Goal: Information Seeking & Learning: Check status

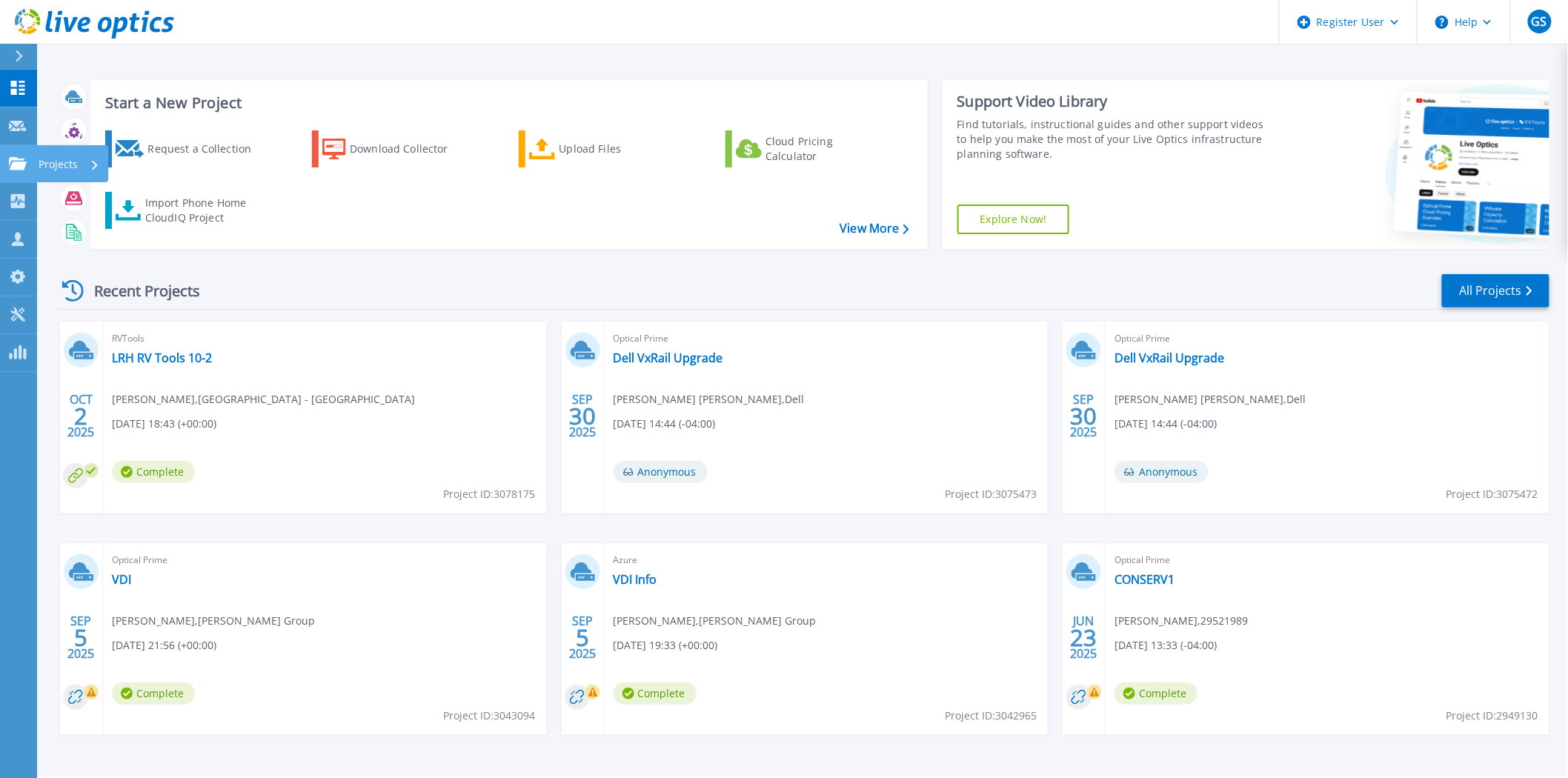
click at [17, 163] on icon at bounding box center [18, 163] width 18 height 12
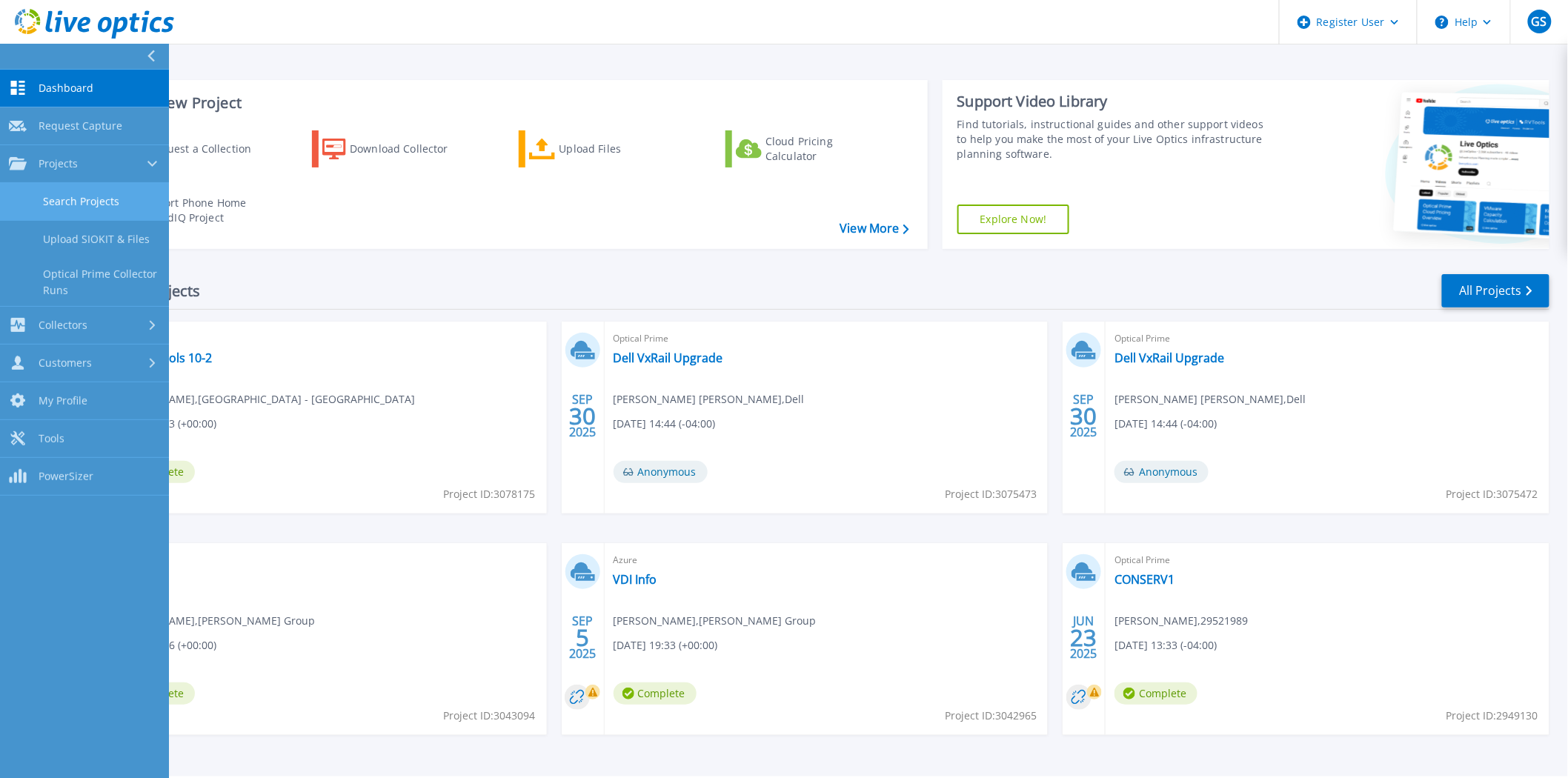
click at [85, 212] on link "Search Projects" at bounding box center [84, 201] width 169 height 38
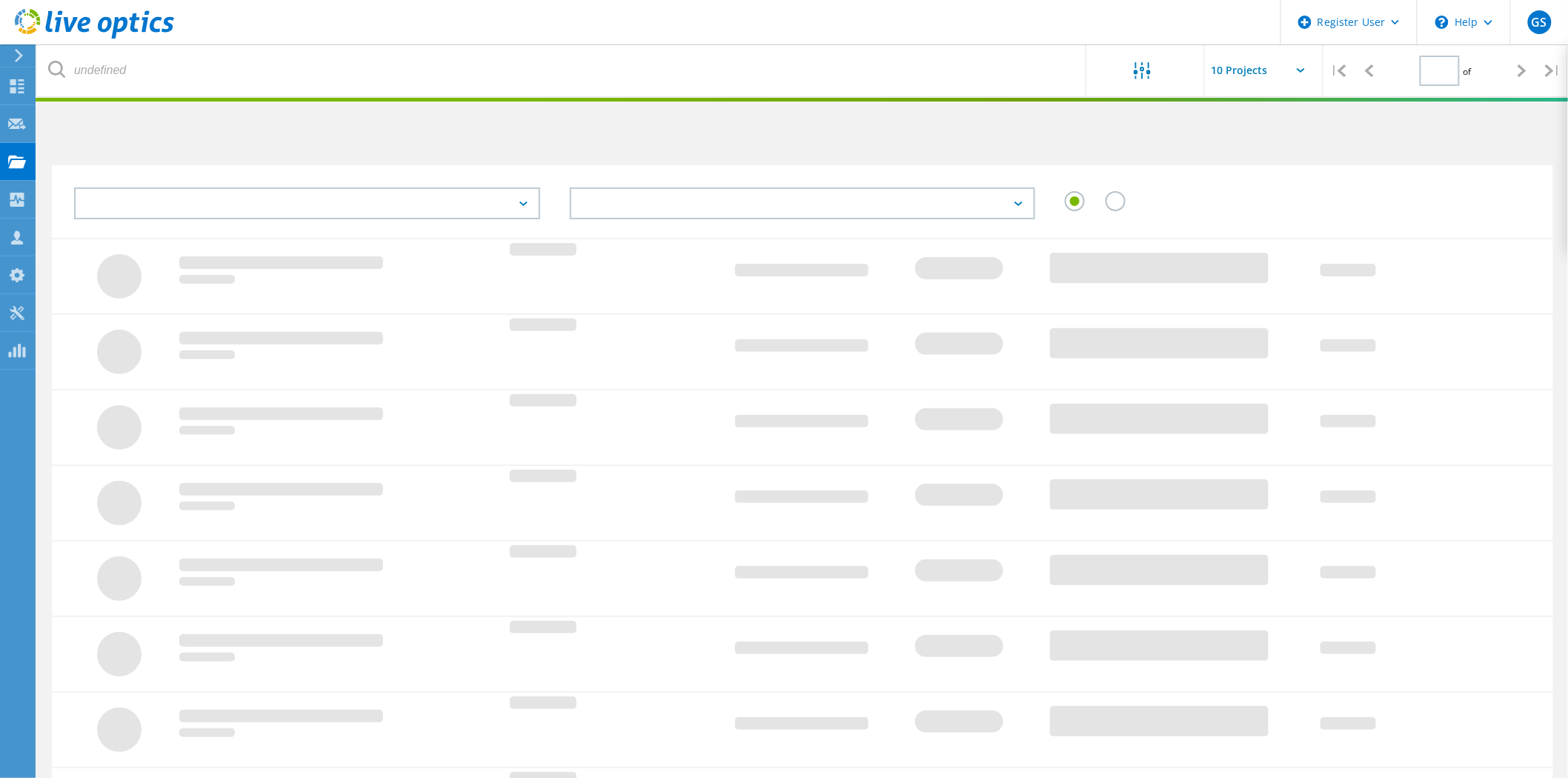
type input "1"
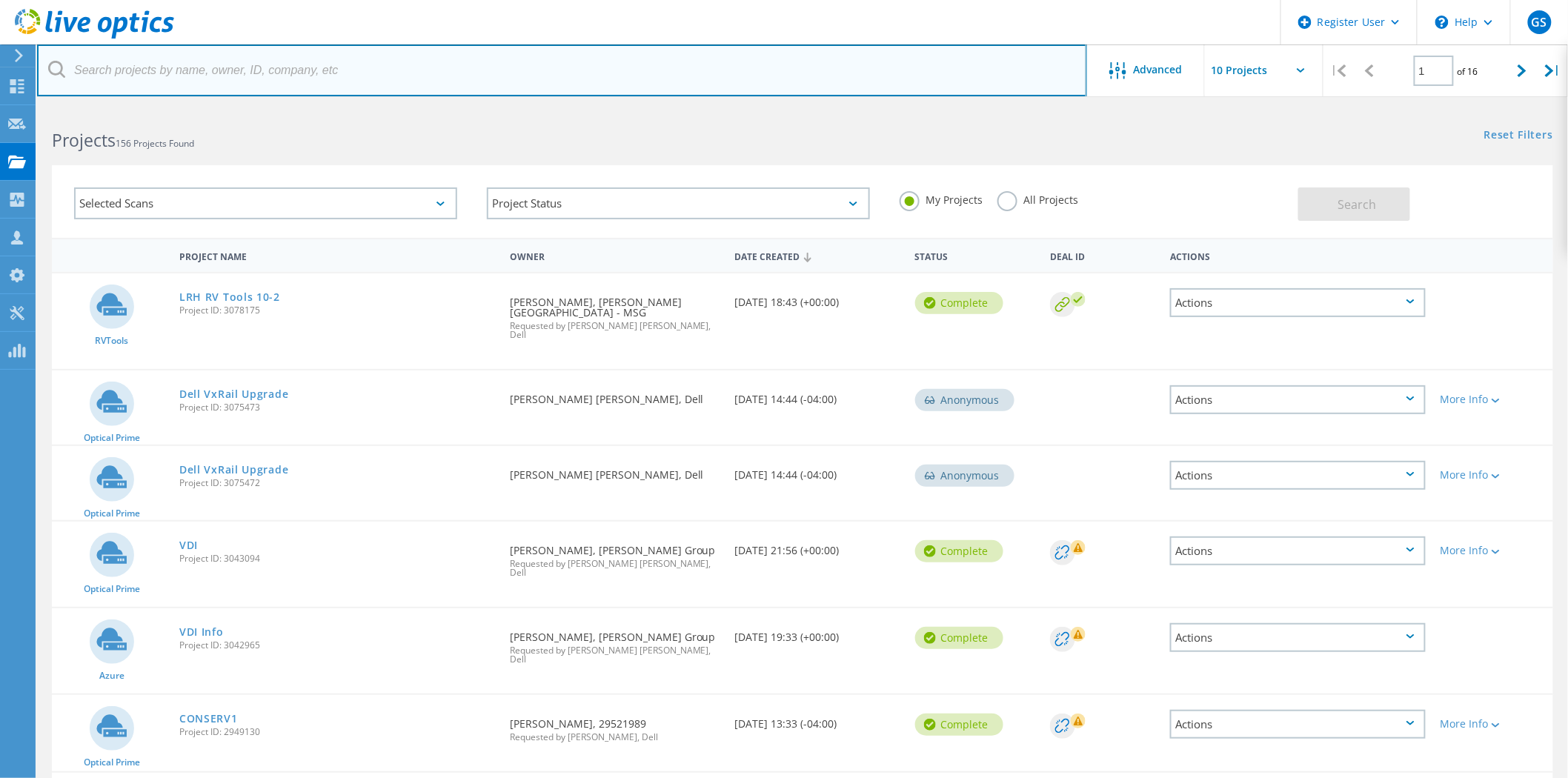
click at [128, 66] on input "text" at bounding box center [562, 70] width 1049 height 52
click at [137, 77] on input "text" at bounding box center [562, 70] width 1049 height 52
paste input "joshua.tilson@achs-inc.org"
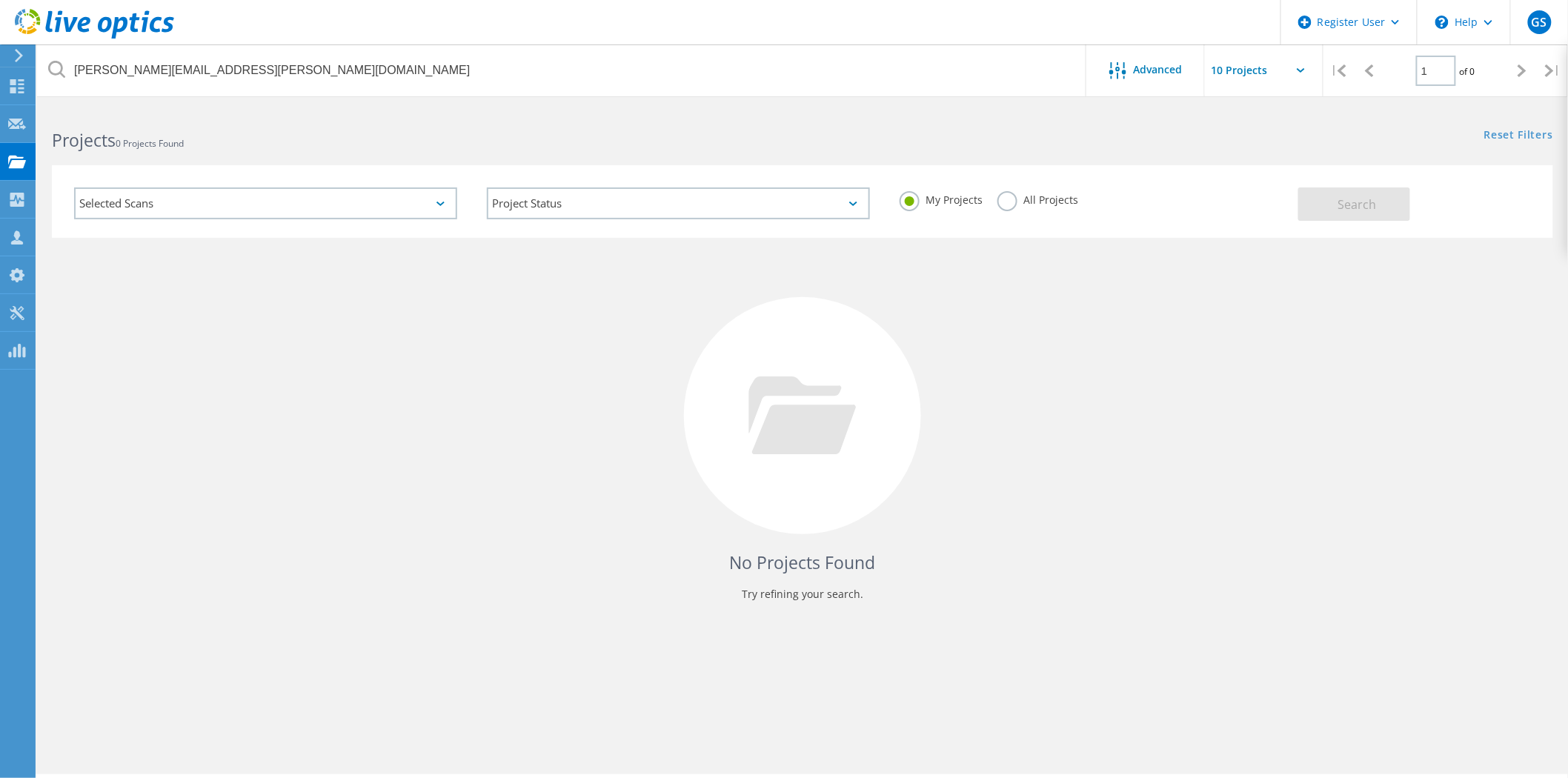
click at [1012, 200] on label "All Projects" at bounding box center [1037, 198] width 81 height 14
click at [0, 0] on input "All Projects" at bounding box center [0, 0] width 0 height 0
click at [1368, 206] on span "Search" at bounding box center [1356, 204] width 38 height 16
click at [236, 197] on div "Selected Scans" at bounding box center [266, 203] width 383 height 32
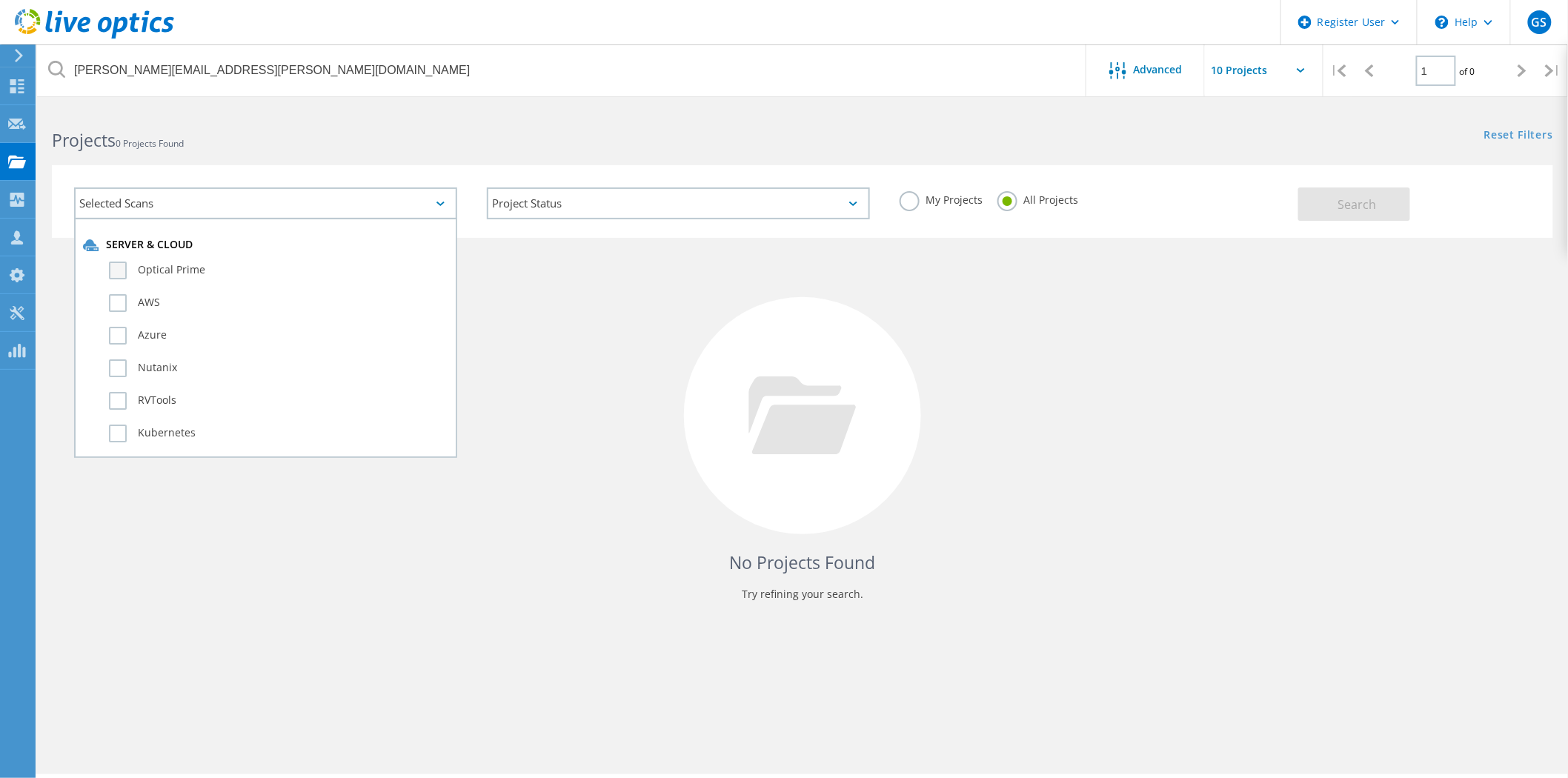
click at [112, 273] on label "Optical Prime" at bounding box center [278, 270] width 339 height 18
click at [0, 0] on input "Optical Prime" at bounding box center [0, 0] width 0 height 0
click at [565, 359] on div "No Projects Found Try refining your search." at bounding box center [802, 429] width 1501 height 383
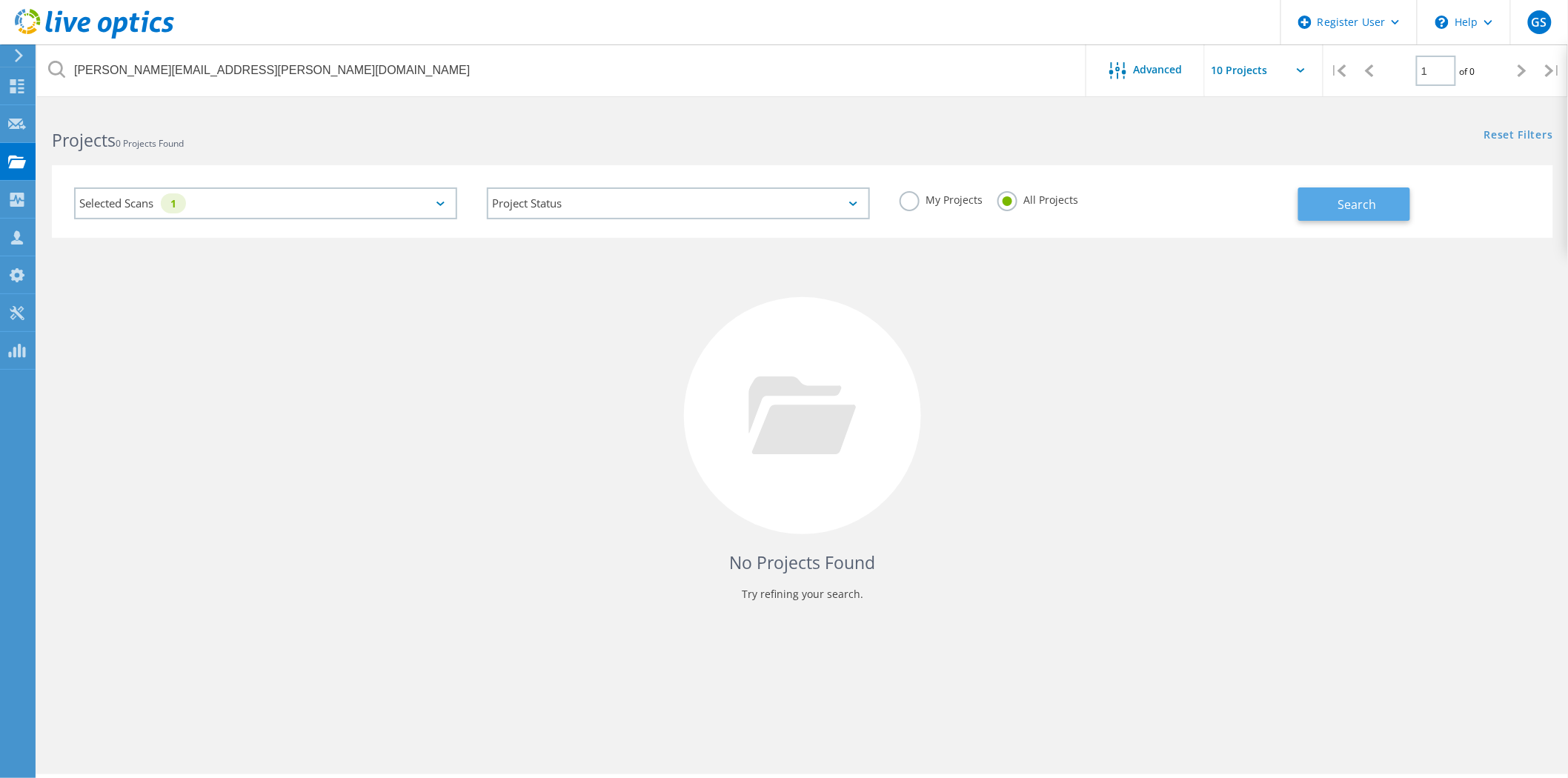
click at [1374, 204] on span "Search" at bounding box center [1356, 204] width 38 height 16
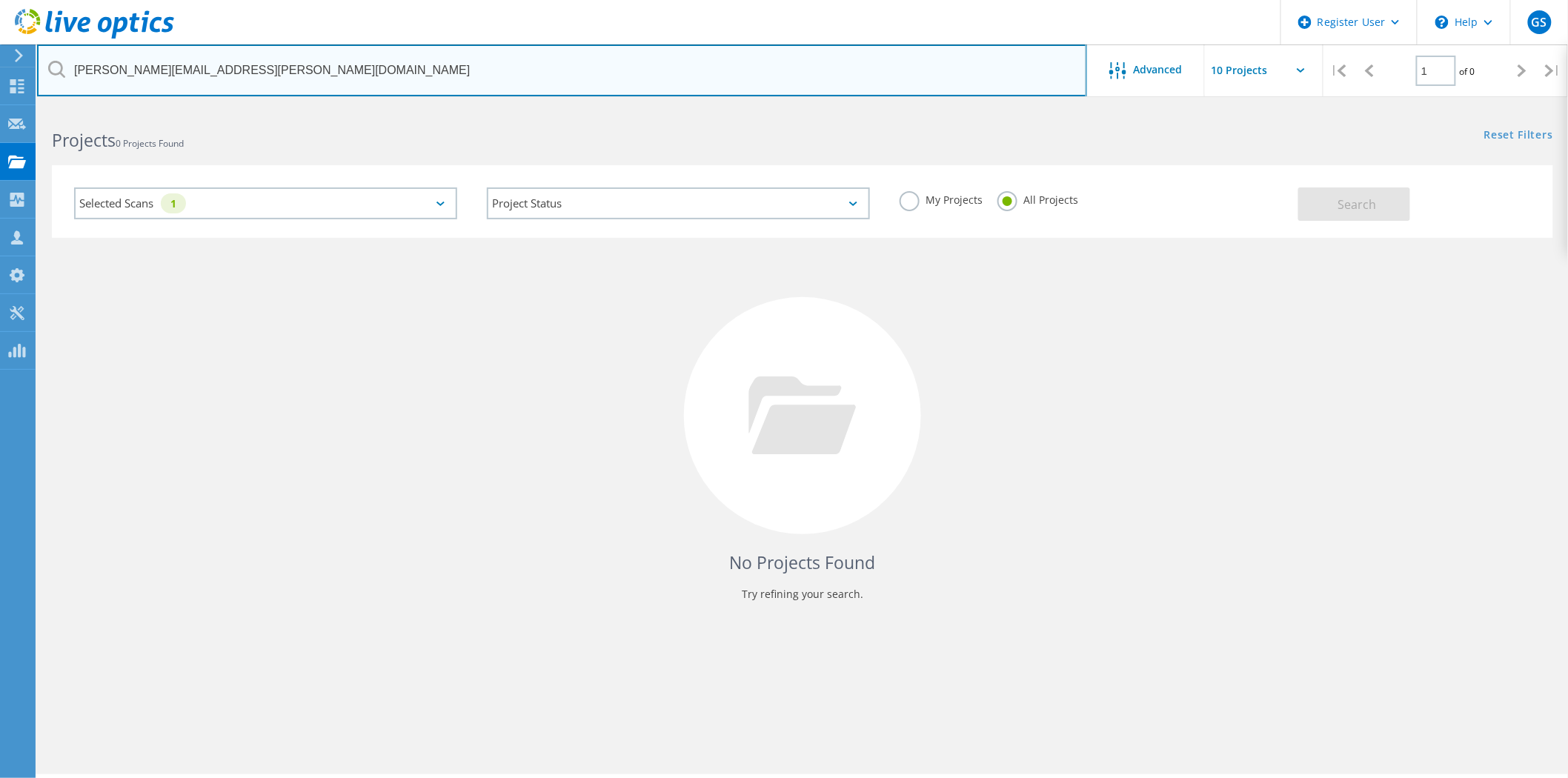
drag, startPoint x: 152, startPoint y: 61, endPoint x: 60, endPoint y: 69, distance: 92.3
click at [60, 69] on div "[PERSON_NAME][EMAIL_ADDRESS][PERSON_NAME][DOMAIN_NAME]" at bounding box center [561, 70] width 1049 height 52
click at [150, 76] on input "achs-inc.org" at bounding box center [562, 70] width 1049 height 52
click at [137, 61] on input "achs-inc" at bounding box center [562, 70] width 1049 height 52
type input "a"
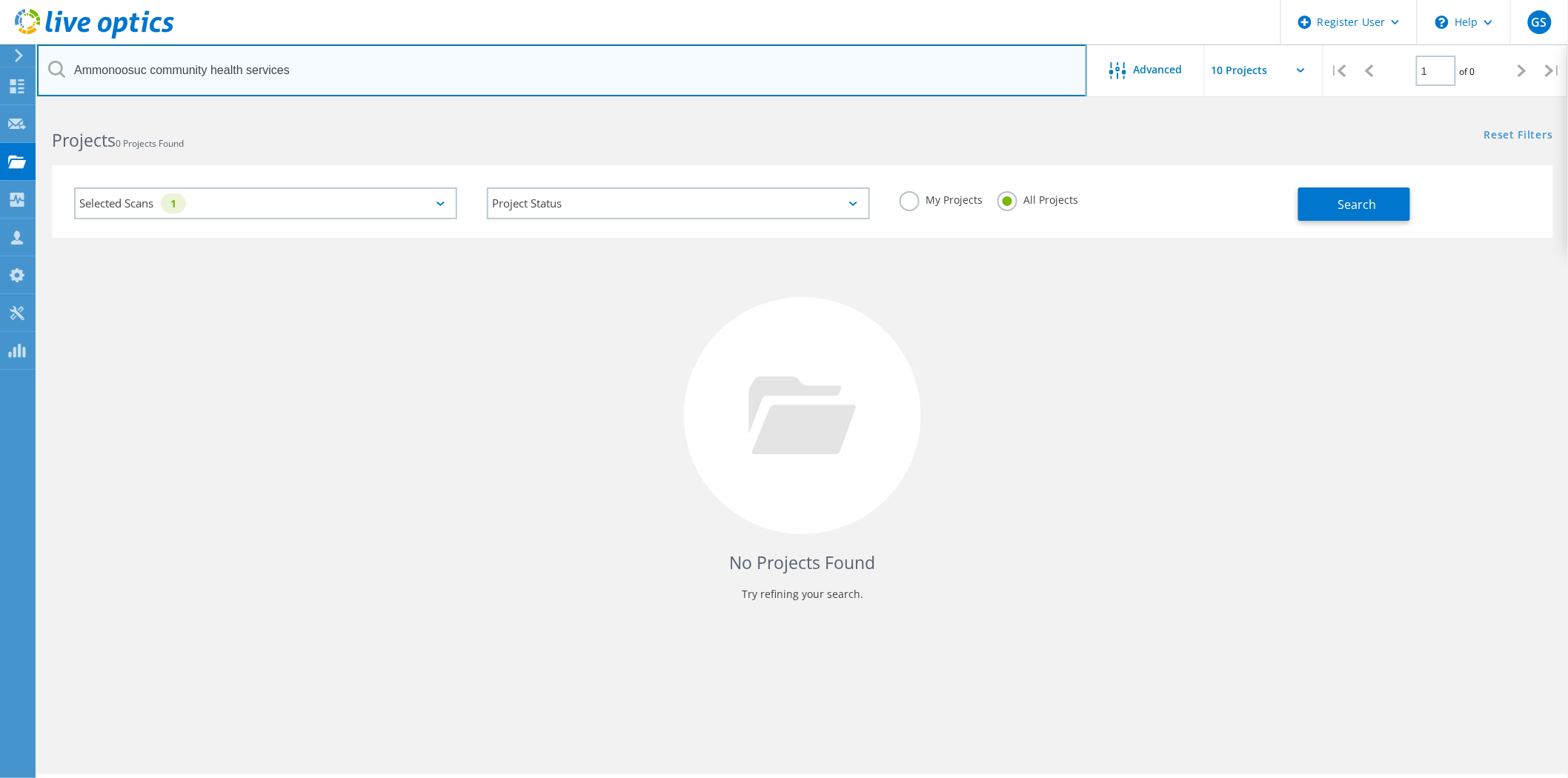
type input "Ammonoosuc community health services"
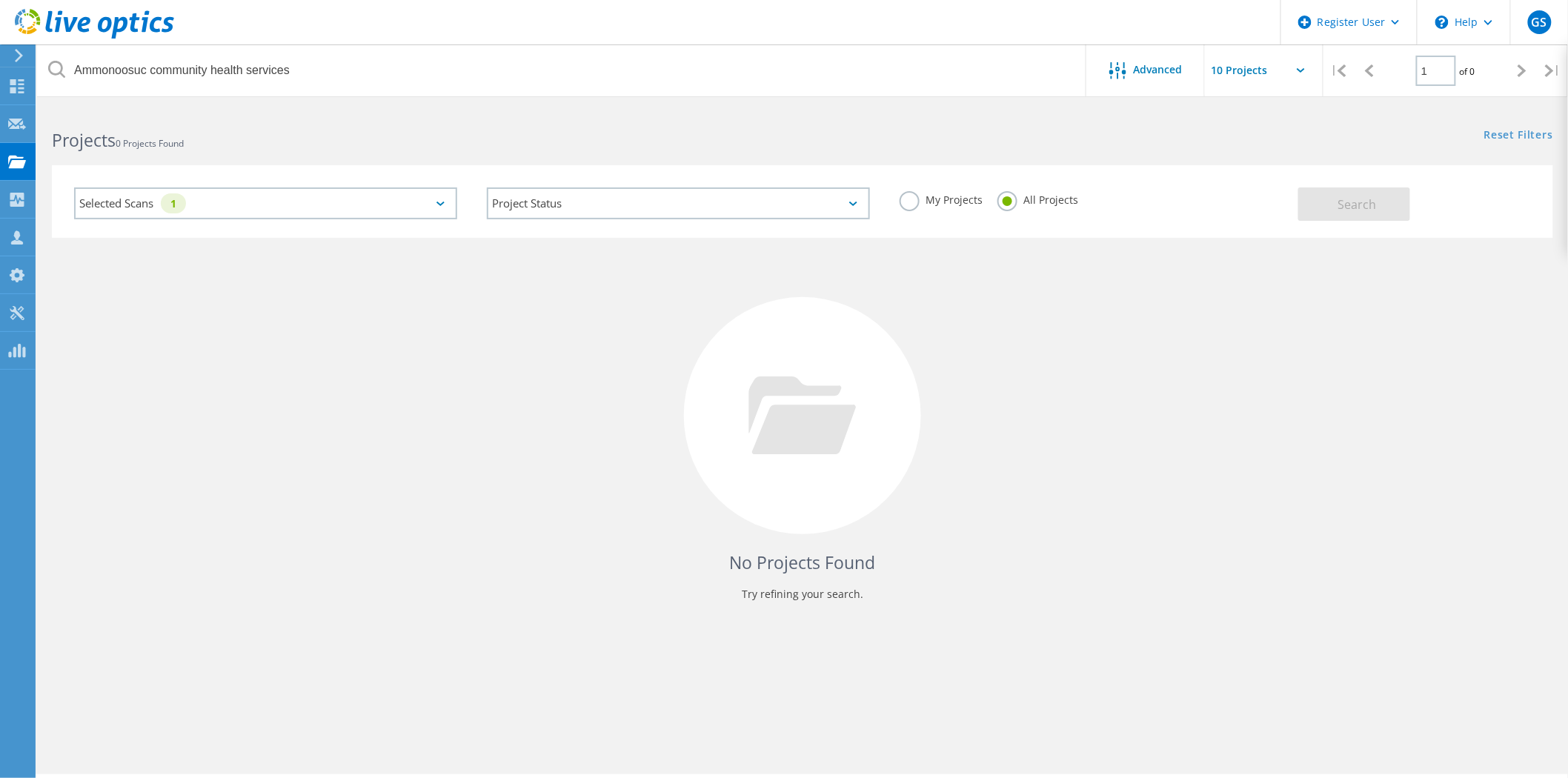
click at [139, 204] on div "Selected Scans 1" at bounding box center [266, 203] width 383 height 32
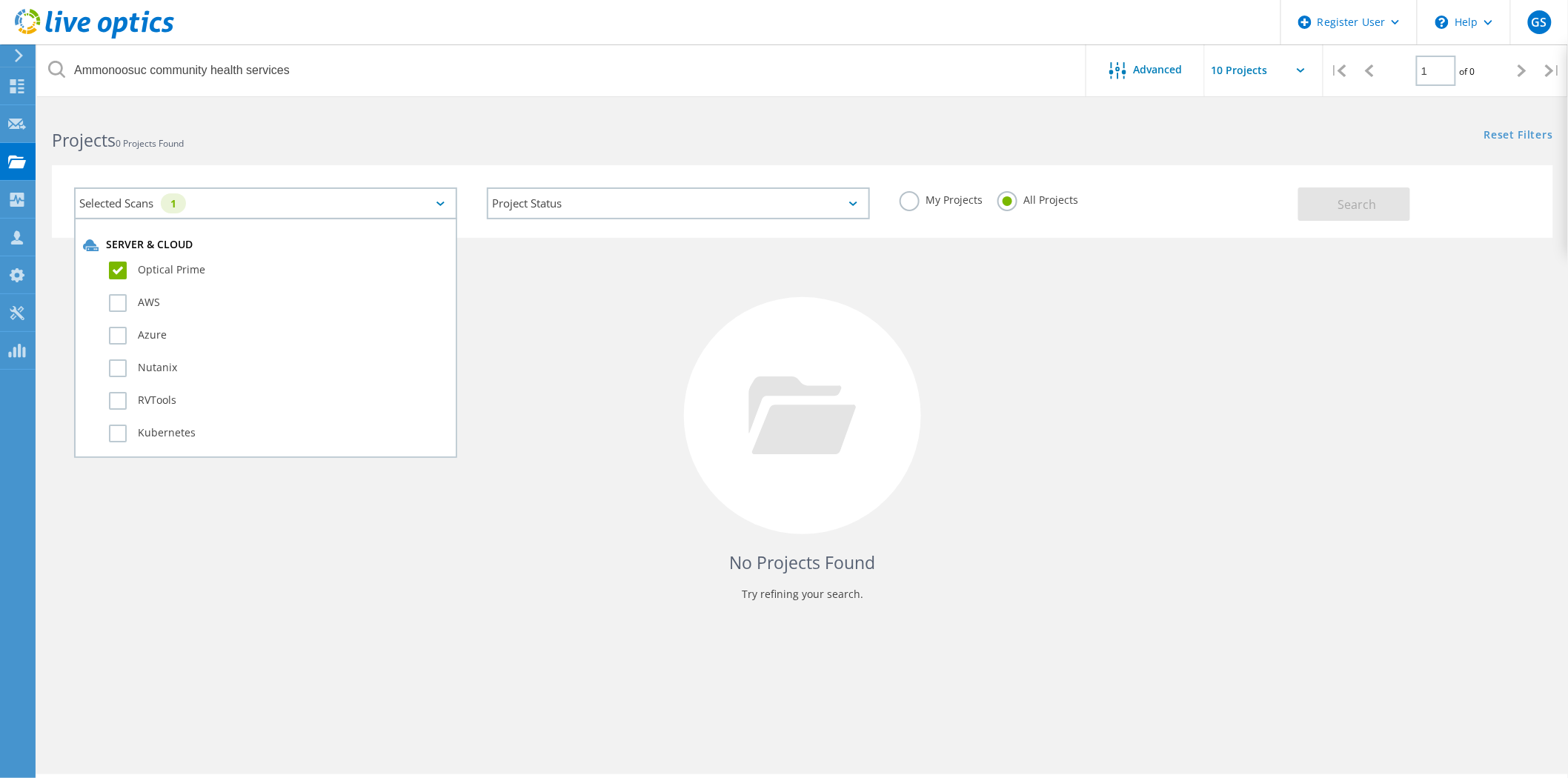
click at [124, 265] on label "Optical Prime" at bounding box center [278, 270] width 339 height 18
click at [0, 0] on input "Optical Prime" at bounding box center [0, 0] width 0 height 0
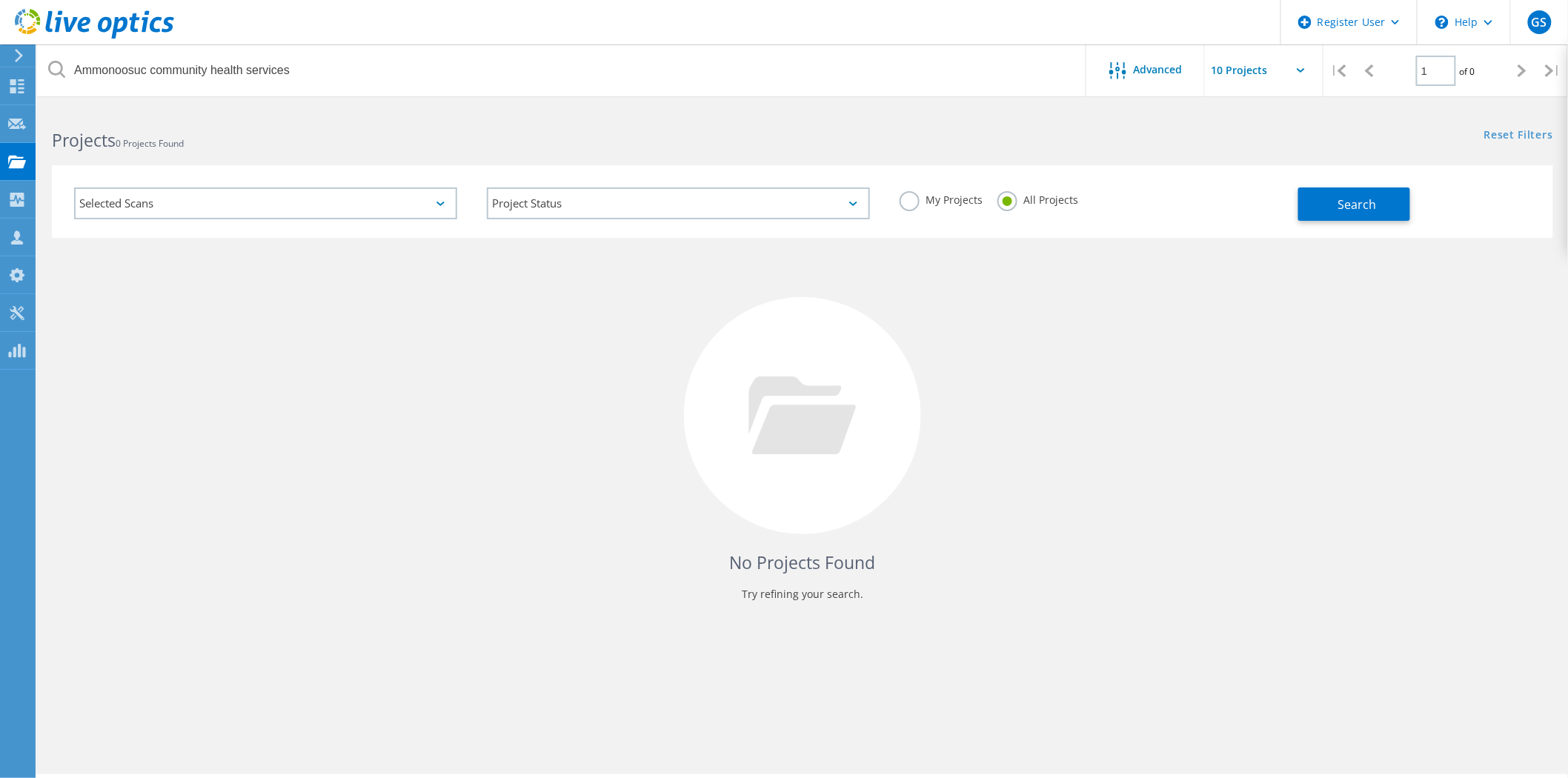
click at [640, 373] on div "No Projects Found Try refining your search." at bounding box center [802, 429] width 1501 height 383
click at [1392, 206] on button "Search" at bounding box center [1353, 204] width 112 height 34
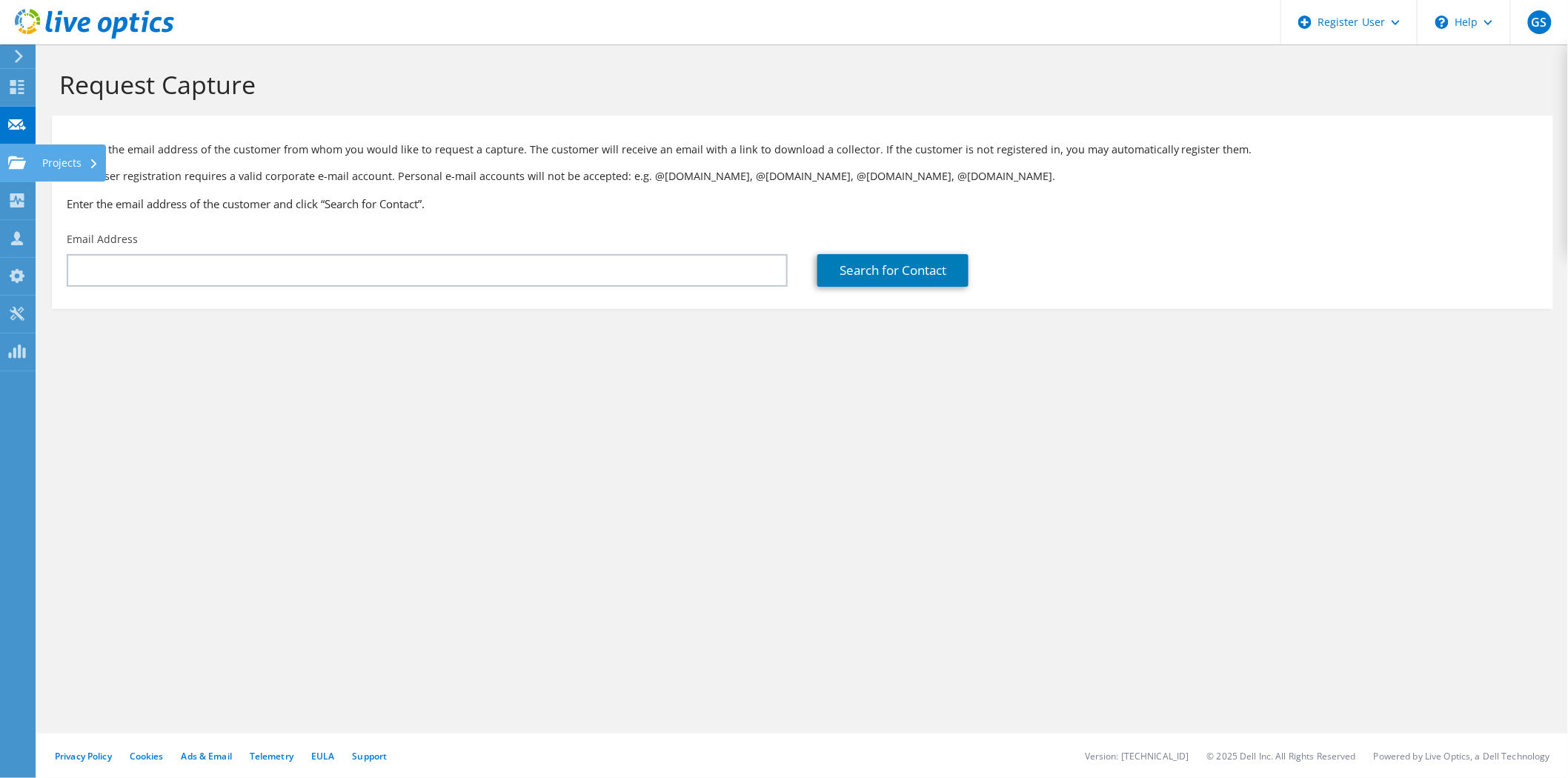
click at [11, 170] on div at bounding box center [17, 164] width 18 height 16
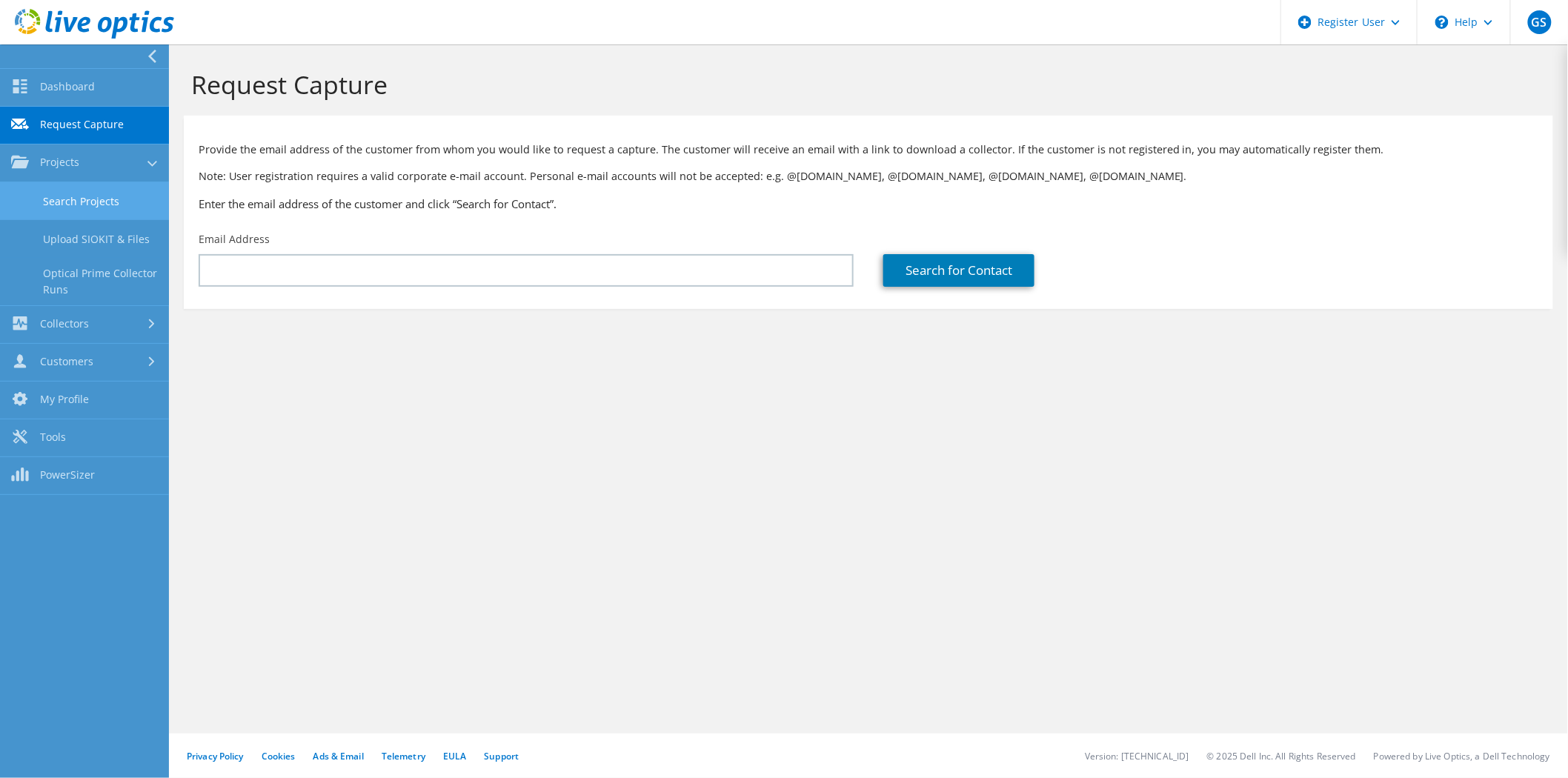
click at [68, 196] on link "Search Projects" at bounding box center [84, 201] width 169 height 38
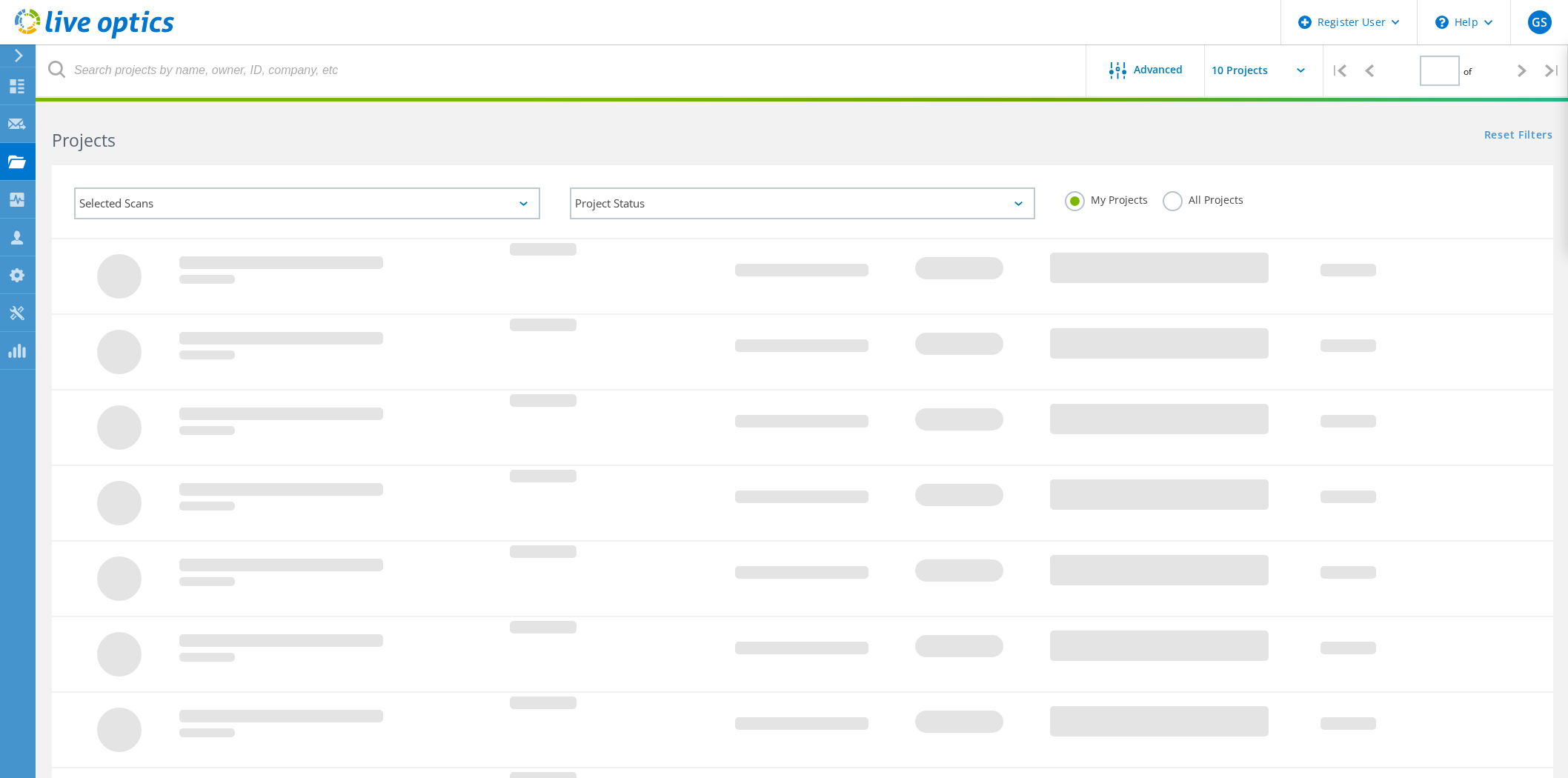
type input "1"
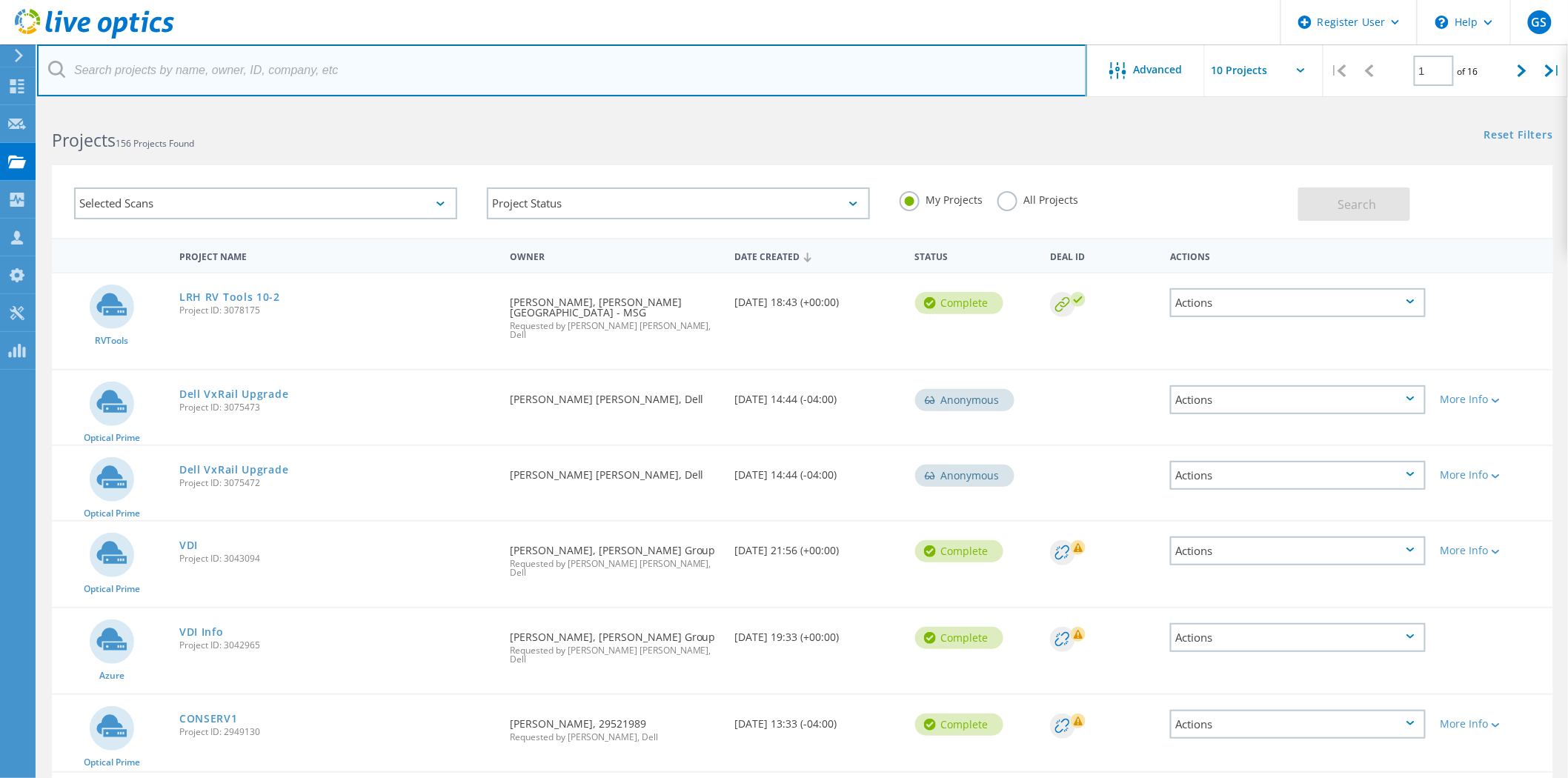
click at [142, 79] on input "text" at bounding box center [562, 70] width 1049 height 52
click at [192, 60] on input "text" at bounding box center [562, 70] width 1049 height 52
paste input "joshua.tilson@achs-inc.org"
type input "joshua.tilson@achs-inc.org"
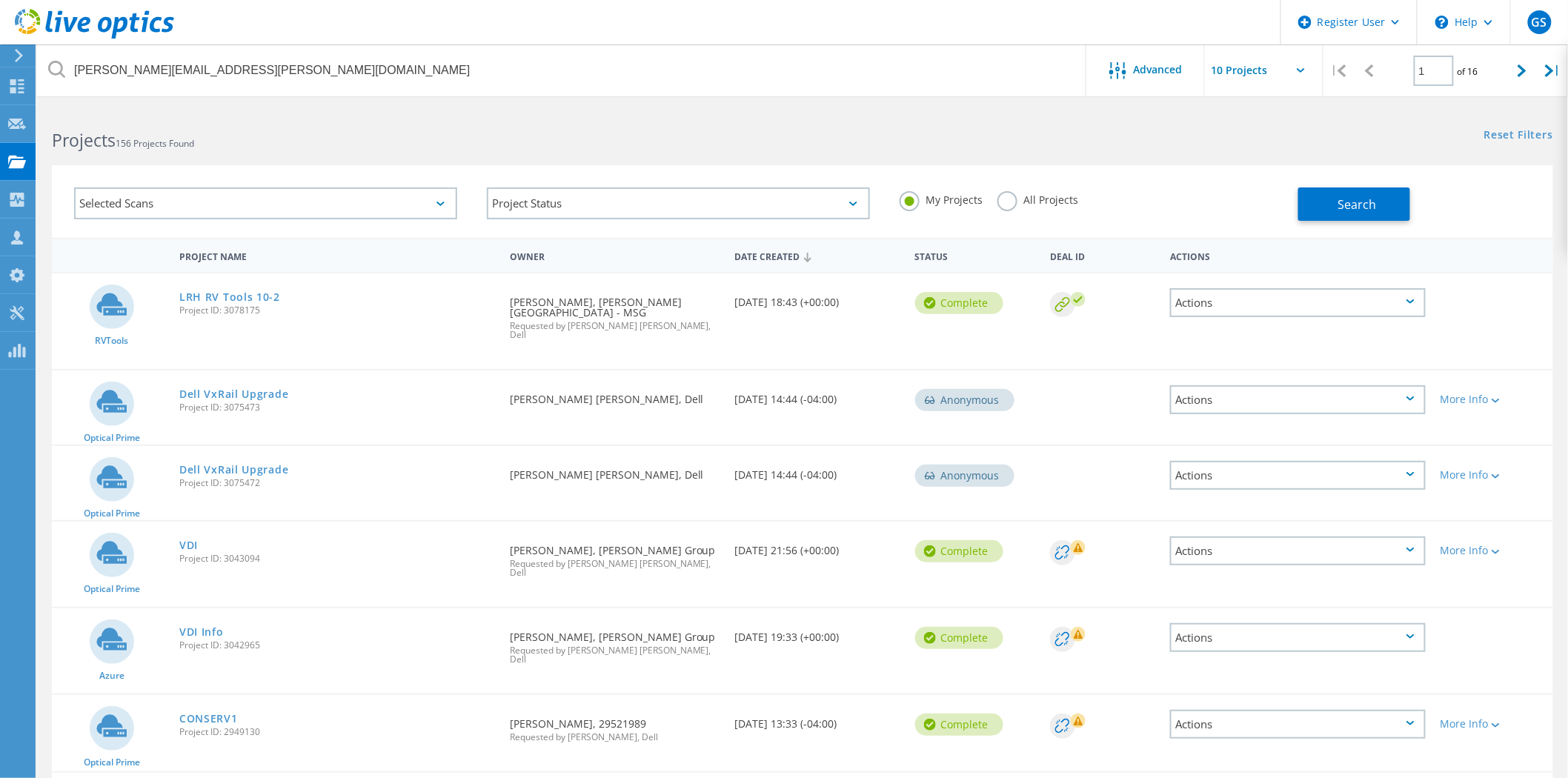
click at [1005, 202] on label "All Projects" at bounding box center [1037, 198] width 81 height 14
click at [0, 0] on input "All Projects" at bounding box center [0, 0] width 0 height 0
click at [1380, 209] on button "Search" at bounding box center [1353, 204] width 112 height 34
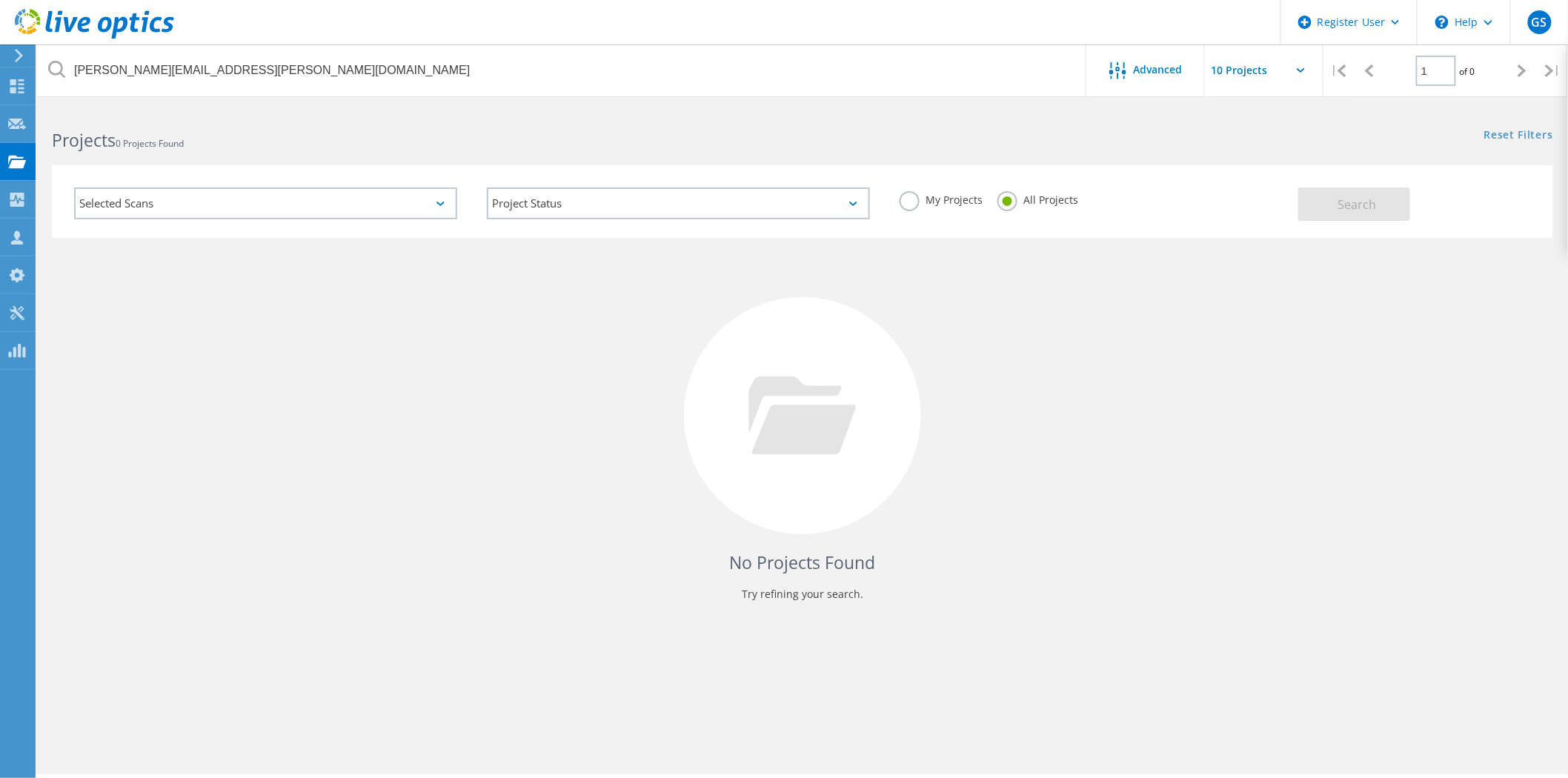
click at [99, 22] on use at bounding box center [95, 23] width 160 height 29
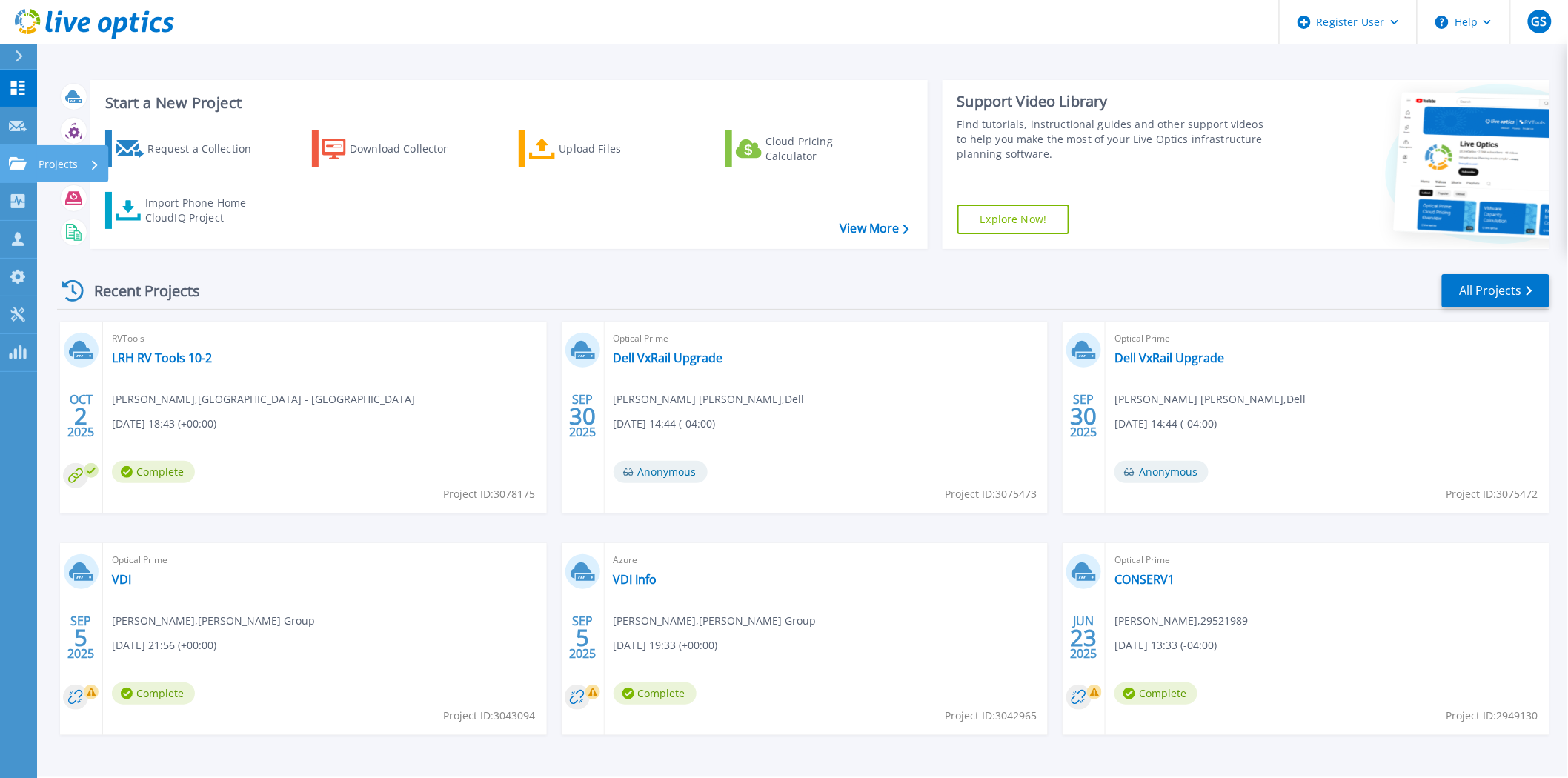
click at [12, 156] on link "Projects Projects" at bounding box center [19, 164] width 37 height 38
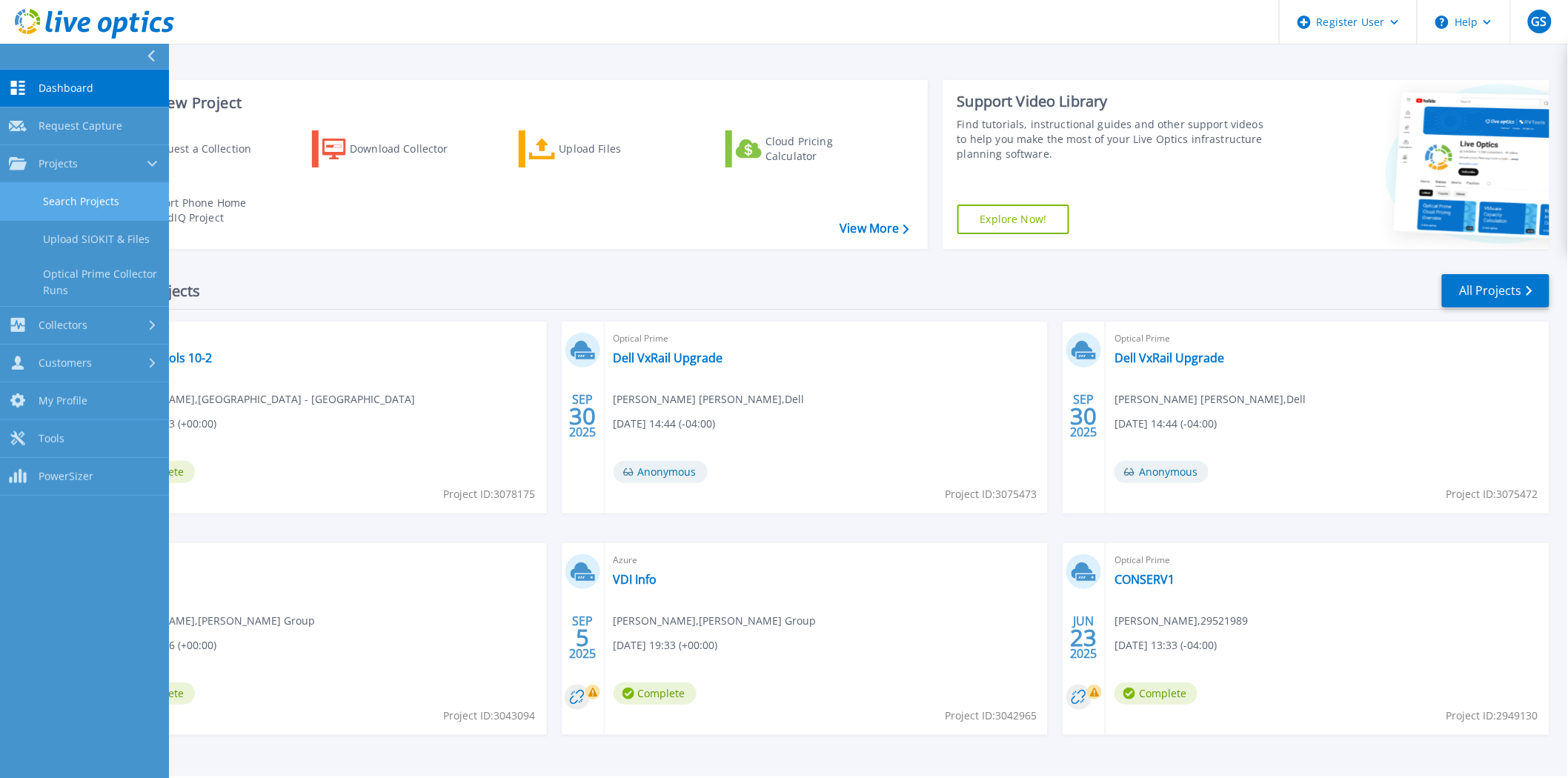
click at [57, 195] on link "Search Projects" at bounding box center [84, 201] width 169 height 38
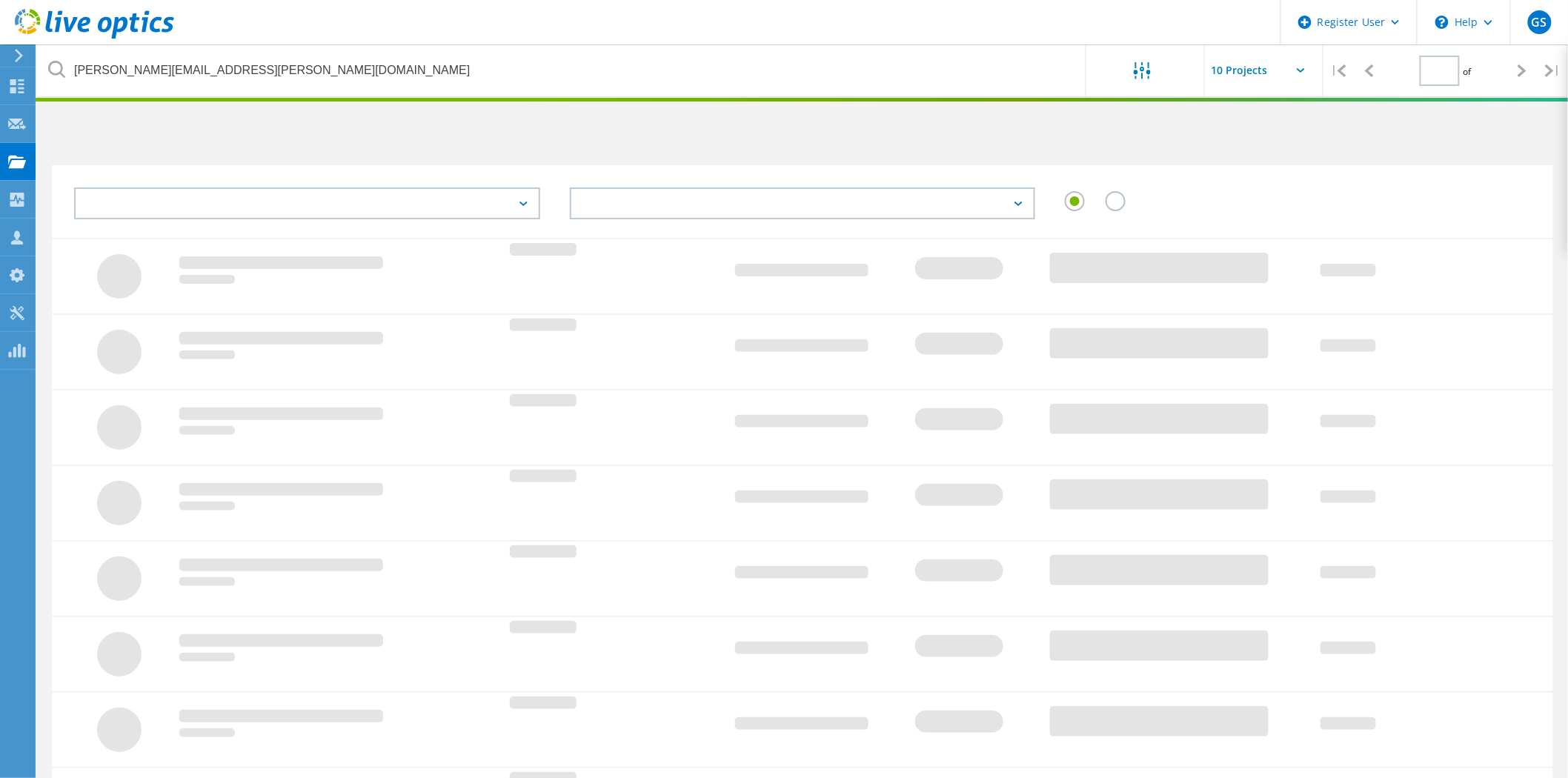
type input "1"
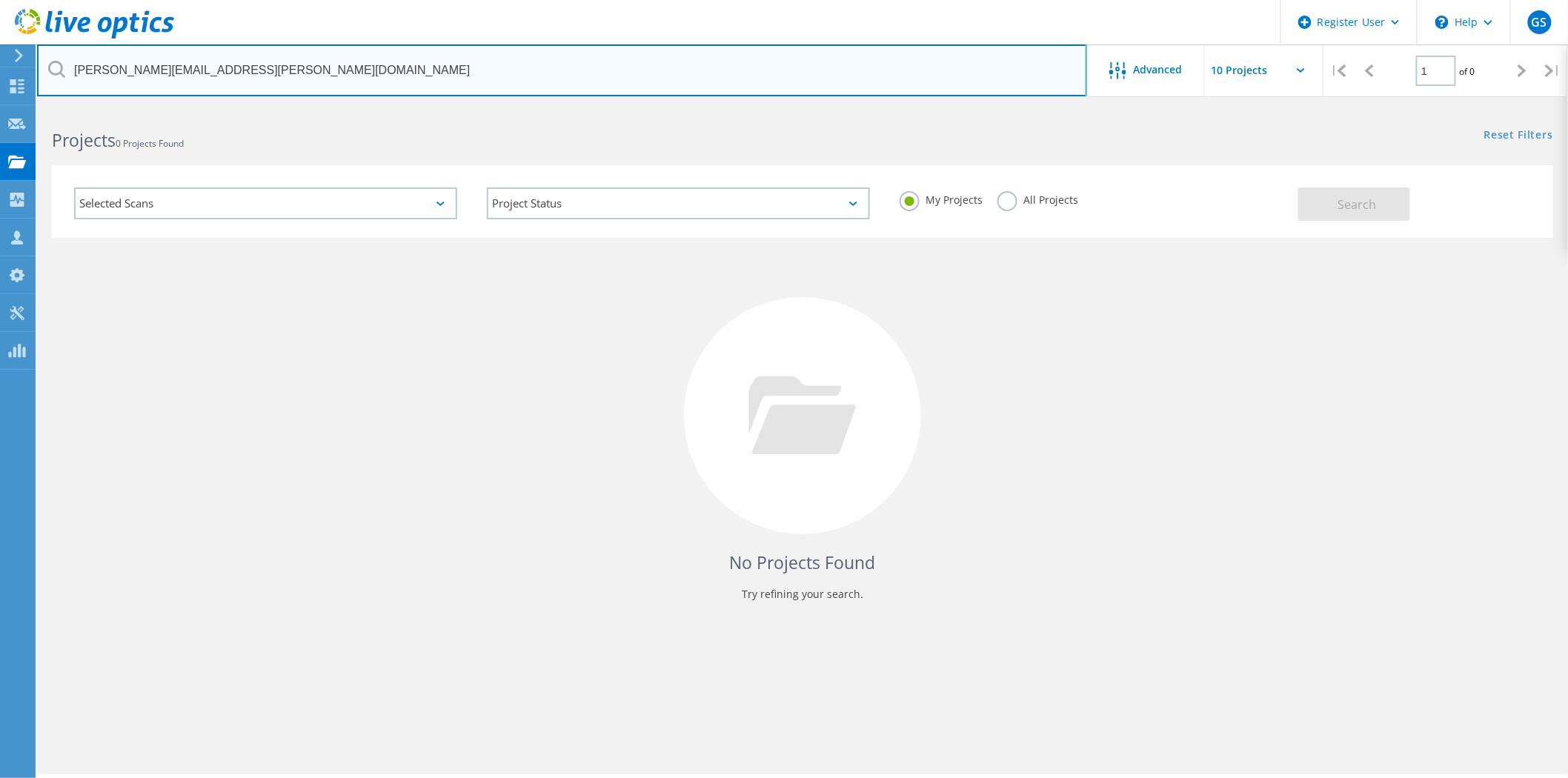
click at [324, 71] on input "[PERSON_NAME][EMAIL_ADDRESS][PERSON_NAME][DOMAIN_NAME]" at bounding box center [562, 70] width 1049 height 52
paste input "[EMAIL_ADDRESS][DOMAIN_NAME]"
type input "[EMAIL_ADDRESS][DOMAIN_NAME]"
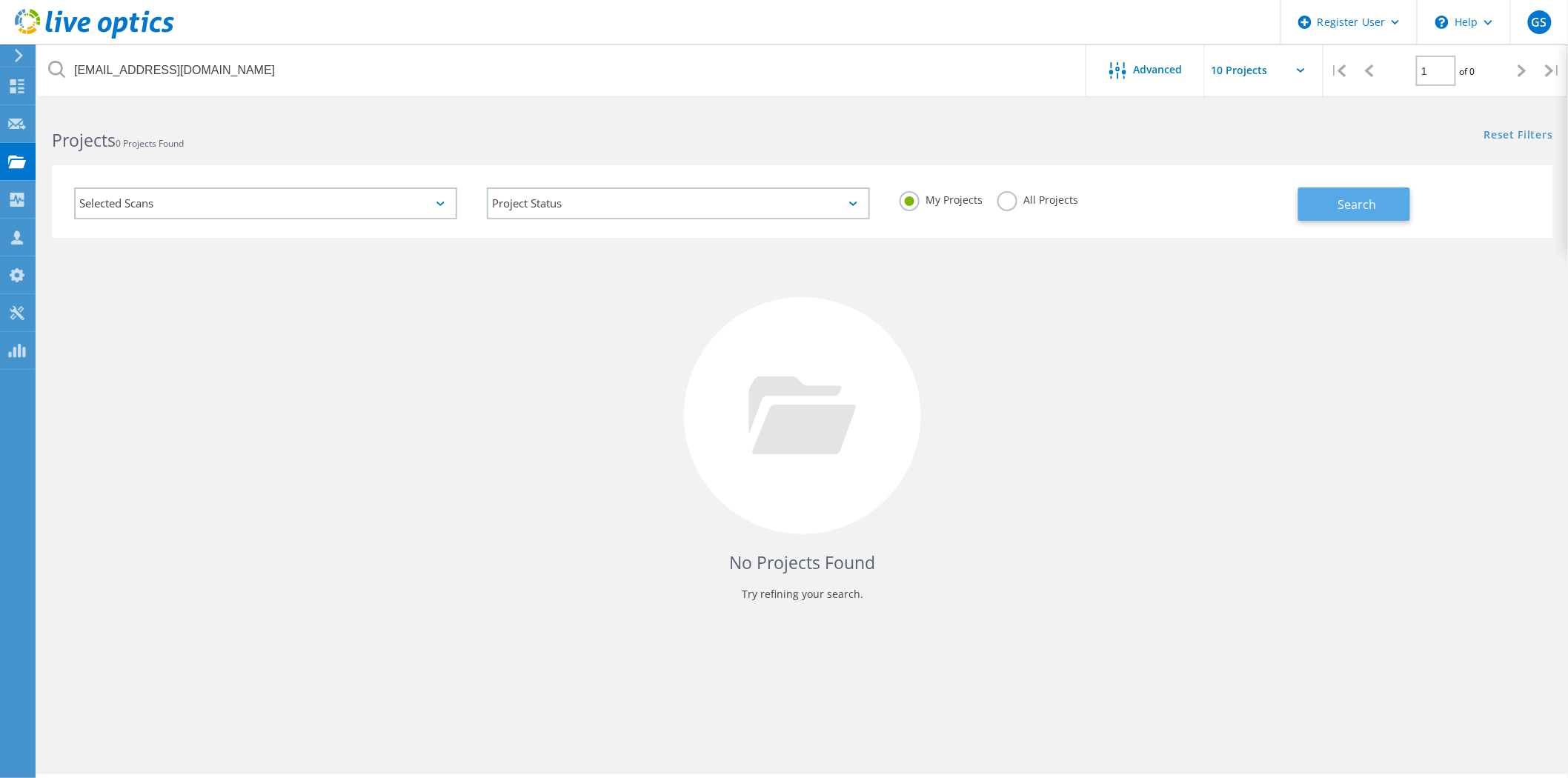
click at [1351, 202] on span "Search" at bounding box center [1356, 204] width 38 height 16
click at [1002, 203] on label "All Projects" at bounding box center [1037, 198] width 81 height 14
click at [0, 0] on input "All Projects" at bounding box center [0, 0] width 0 height 0
click at [1369, 196] on span "Search" at bounding box center [1356, 204] width 38 height 16
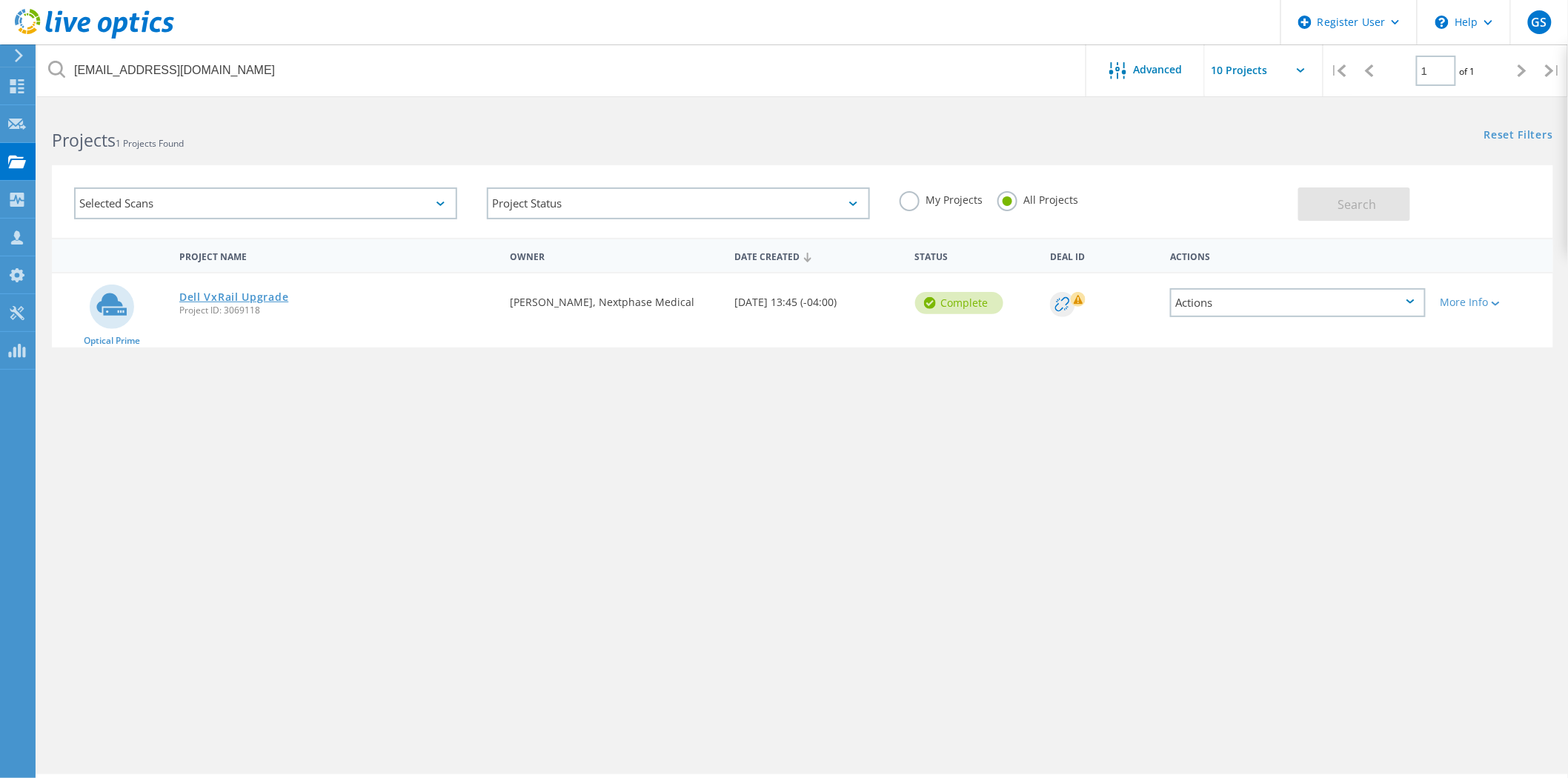
click at [246, 292] on link "Dell VxRail Upgrade" at bounding box center [233, 297] width 109 height 11
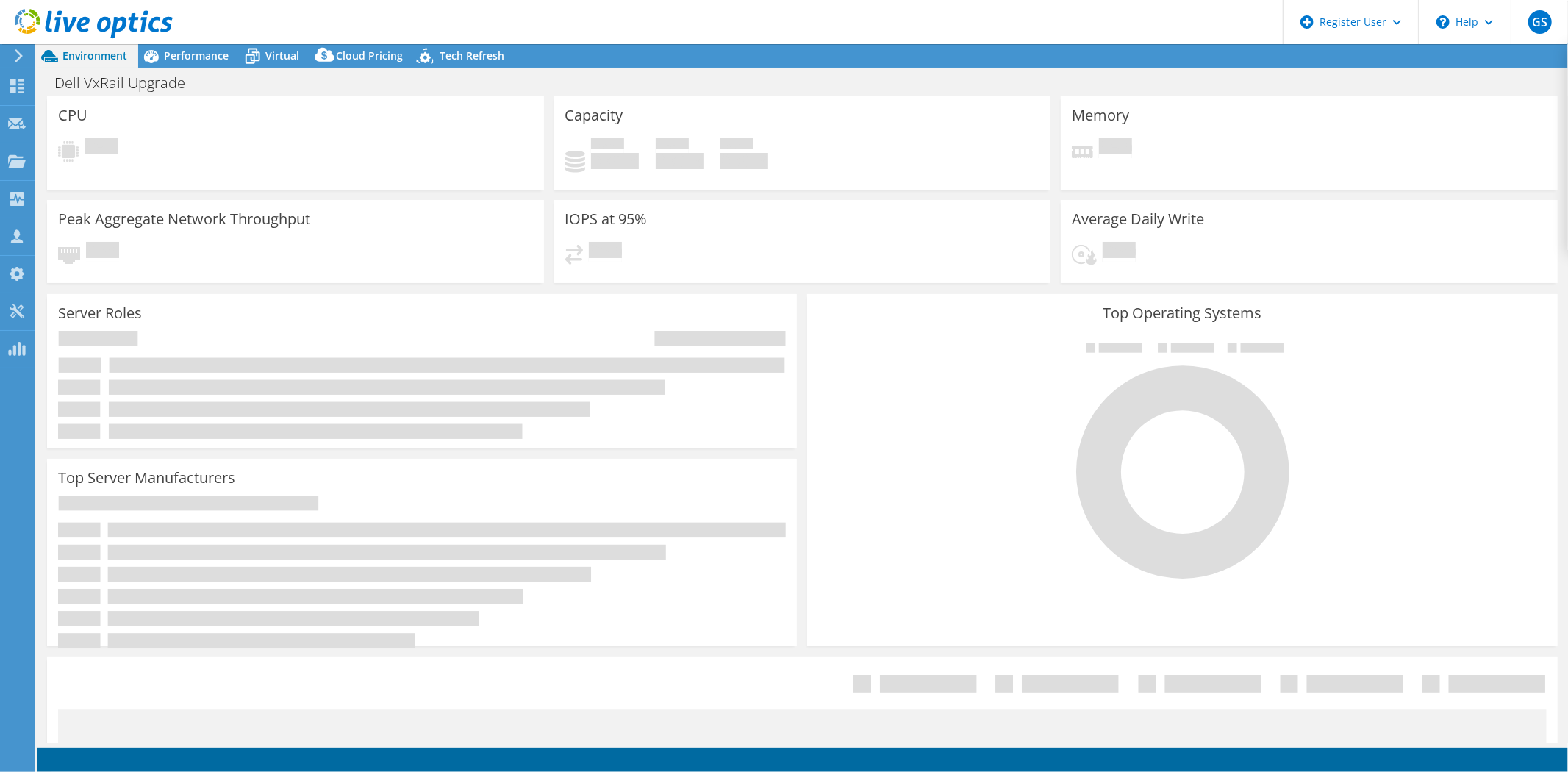
select select "USD"
